Goal: Information Seeking & Learning: Check status

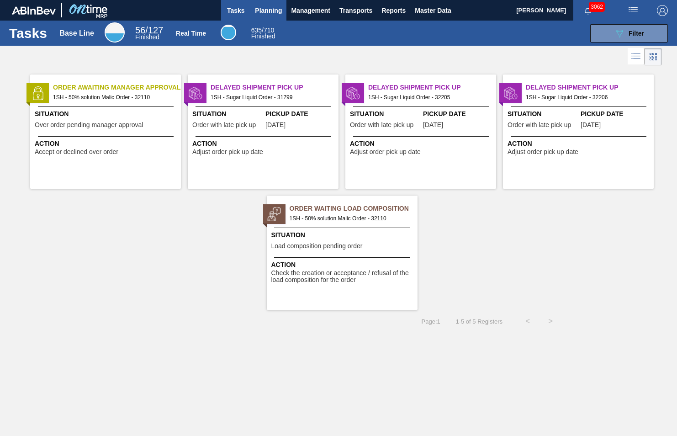
click at [265, 12] on span "Planning" at bounding box center [268, 10] width 27 height 11
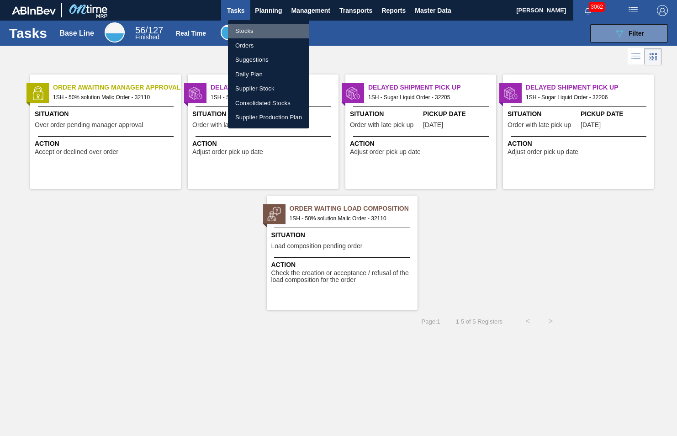
click at [248, 30] on li "Stocks" at bounding box center [268, 31] width 81 height 15
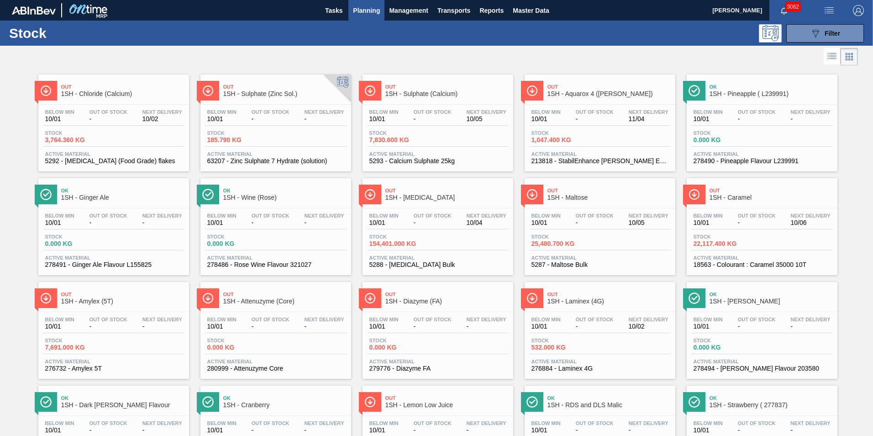
click at [568, 199] on span "1SH - Maltose" at bounding box center [609, 197] width 123 height 7
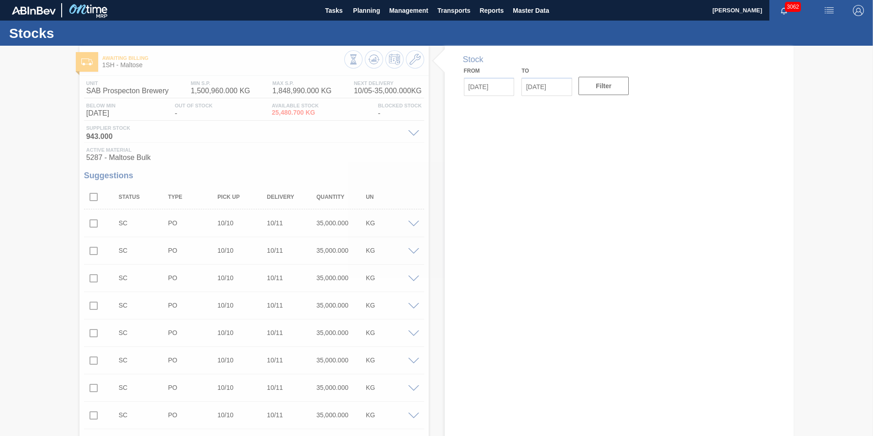
type input "[DATE]"
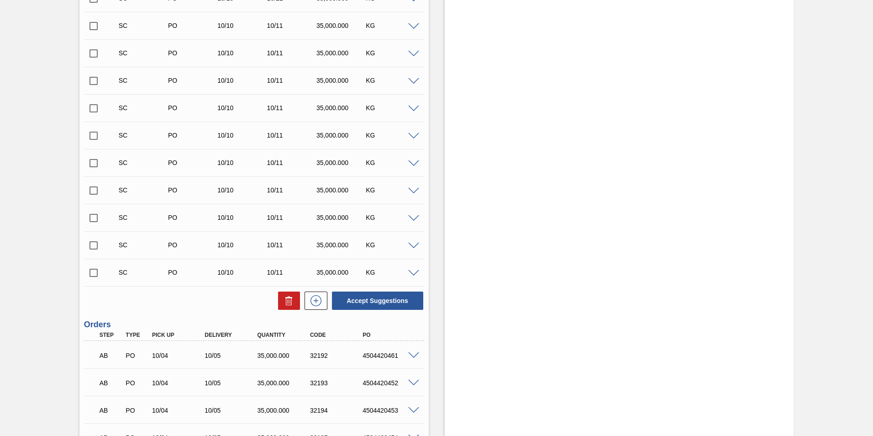
scroll to position [1356, 0]
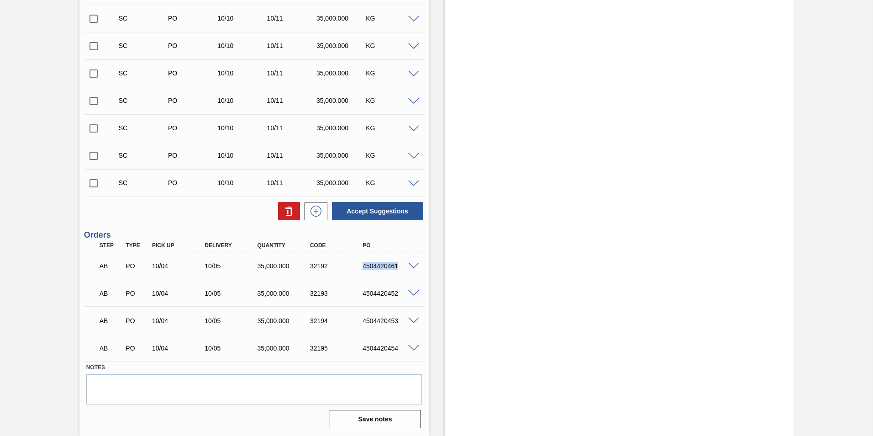
drag, startPoint x: 364, startPoint y: 268, endPoint x: 403, endPoint y: 270, distance: 39.3
click at [403, 270] on div "AB PO 10/04 10/05 35,000.000 32192 4504420461" at bounding box center [252, 265] width 316 height 18
copy div "4504420461"
click at [412, 321] on span at bounding box center [413, 320] width 11 height 7
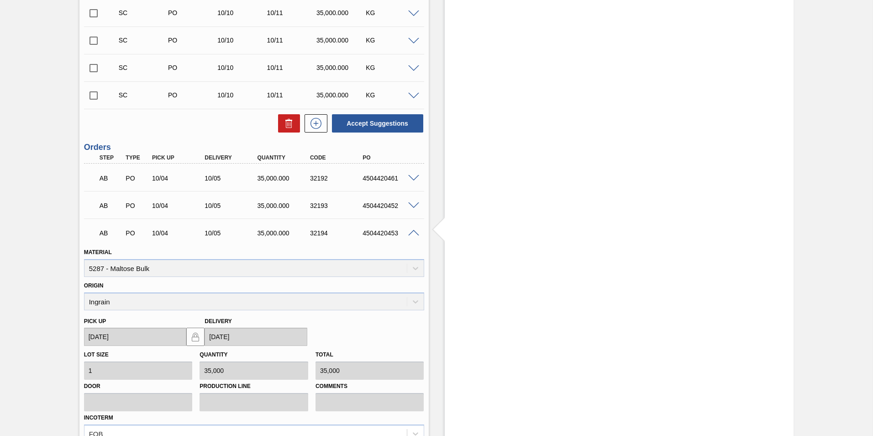
scroll to position [1447, 0]
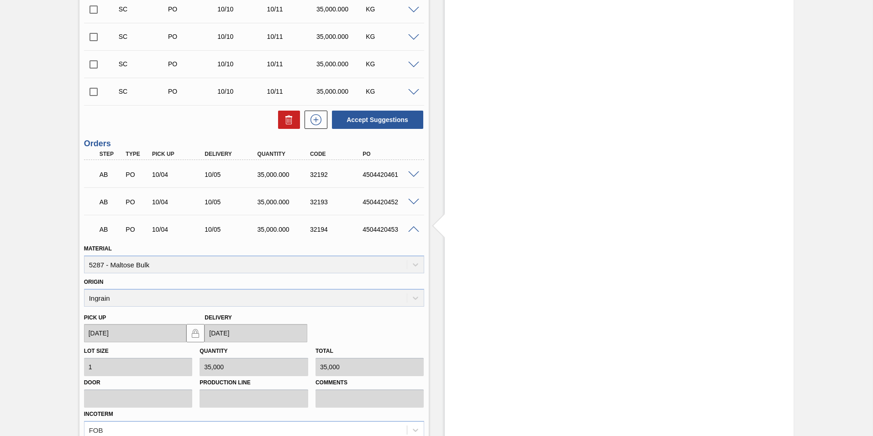
click at [412, 227] on span at bounding box center [413, 229] width 11 height 7
